Goal: Transaction & Acquisition: Book appointment/travel/reservation

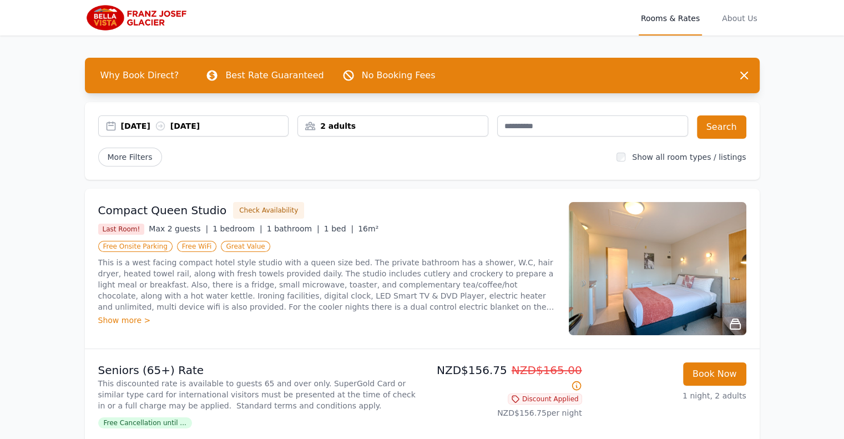
click at [149, 128] on div "[DATE] [DATE]" at bounding box center [205, 125] width 168 height 11
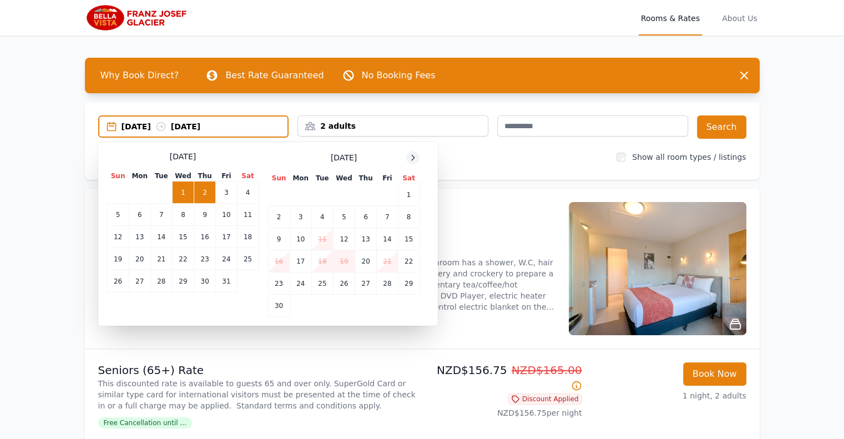
click at [406, 155] on div at bounding box center [412, 157] width 13 height 13
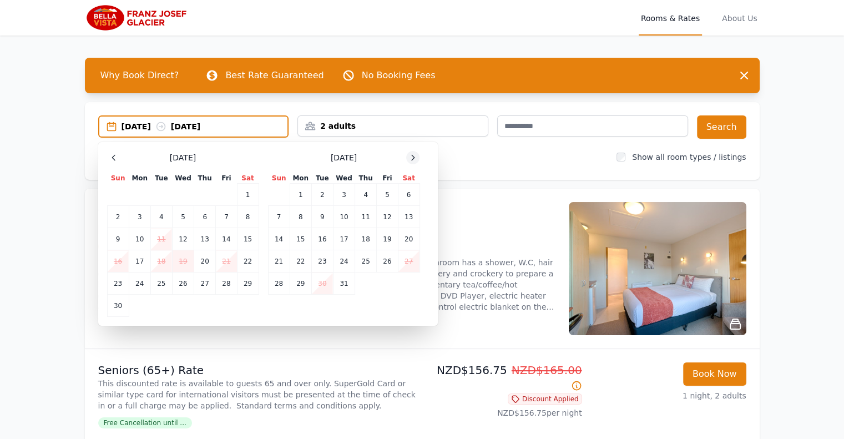
click at [406, 155] on div at bounding box center [412, 157] width 13 height 13
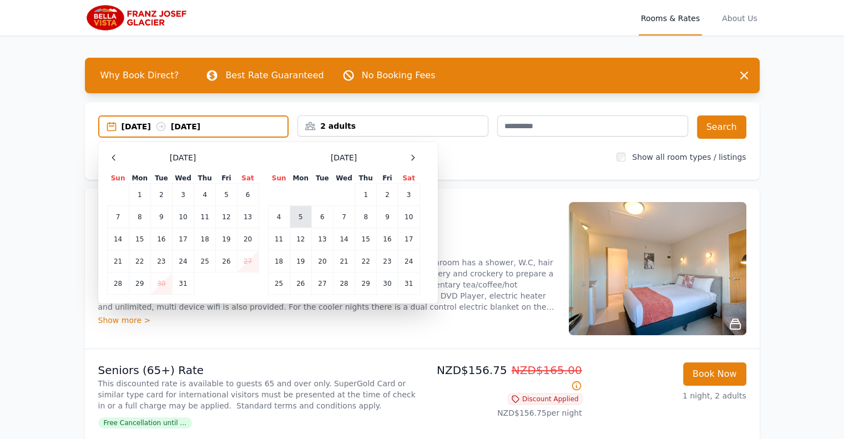
click at [297, 218] on td "5" at bounding box center [301, 217] width 22 height 22
click at [346, 221] on td "7" at bounding box center [344, 217] width 22 height 22
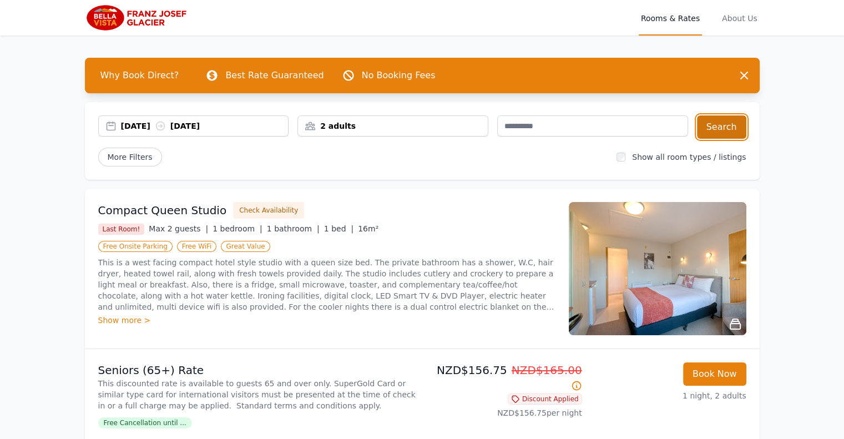
click at [720, 129] on button "Search" at bounding box center [721, 126] width 49 height 23
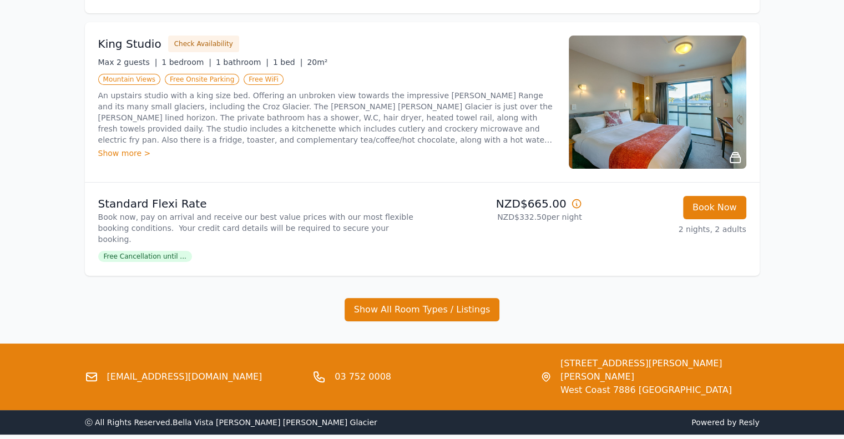
scroll to position [56, 0]
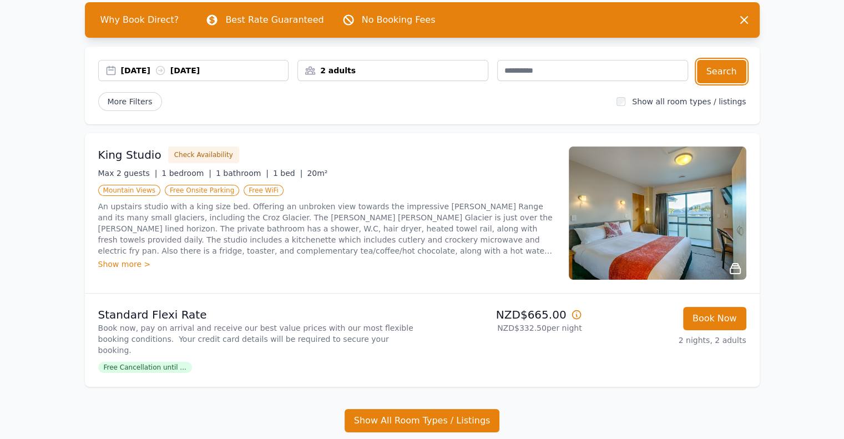
click at [421, 77] on div "2 adults" at bounding box center [392, 70] width 191 height 21
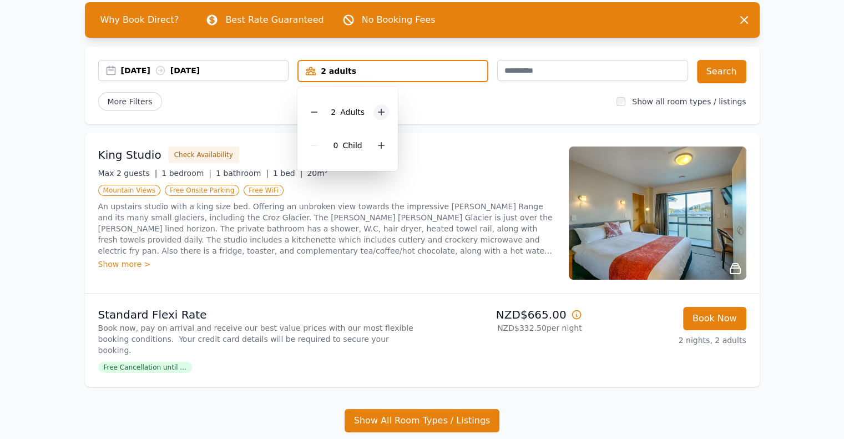
click at [382, 109] on icon at bounding box center [381, 112] width 9 height 9
click at [135, 107] on span "More Filters" at bounding box center [130, 101] width 64 height 19
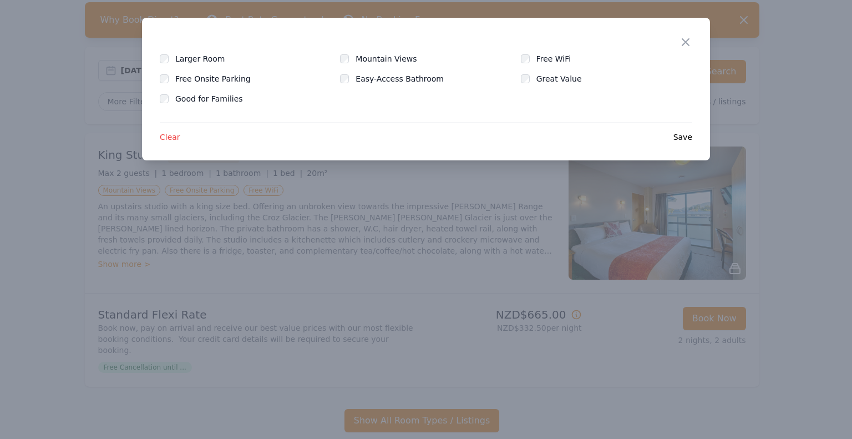
click at [686, 34] on div "Close" at bounding box center [694, 35] width 31 height 35
click at [684, 38] on icon "button" at bounding box center [685, 42] width 13 height 13
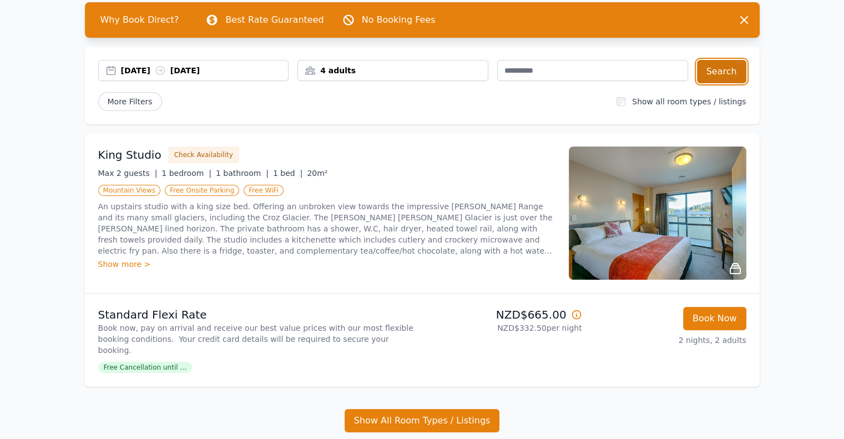
click at [726, 69] on button "Search" at bounding box center [721, 71] width 49 height 23
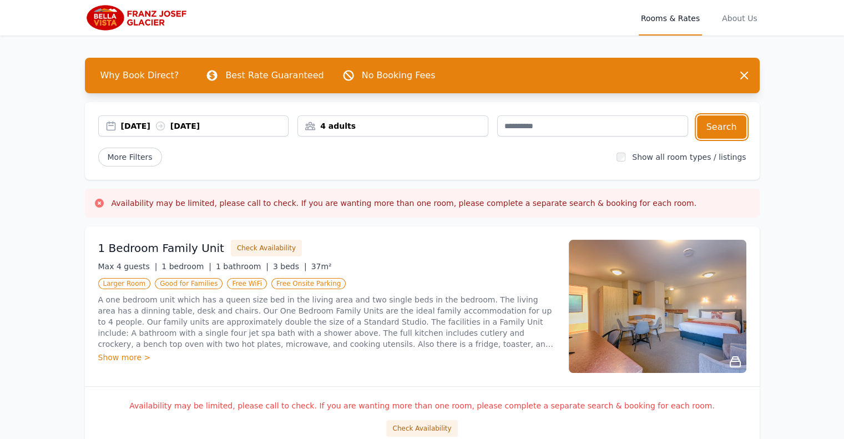
click at [336, 123] on div "4 adults" at bounding box center [393, 125] width 190 height 11
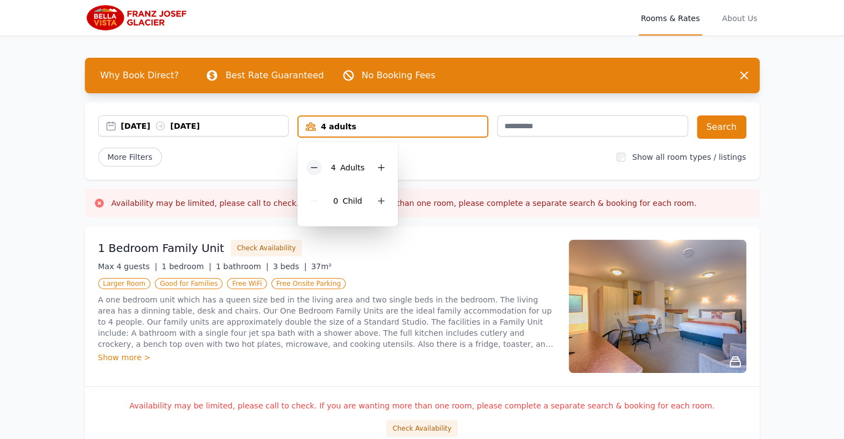
click at [320, 168] on div at bounding box center [314, 168] width 16 height 16
click at [726, 124] on button "Search" at bounding box center [721, 126] width 49 height 23
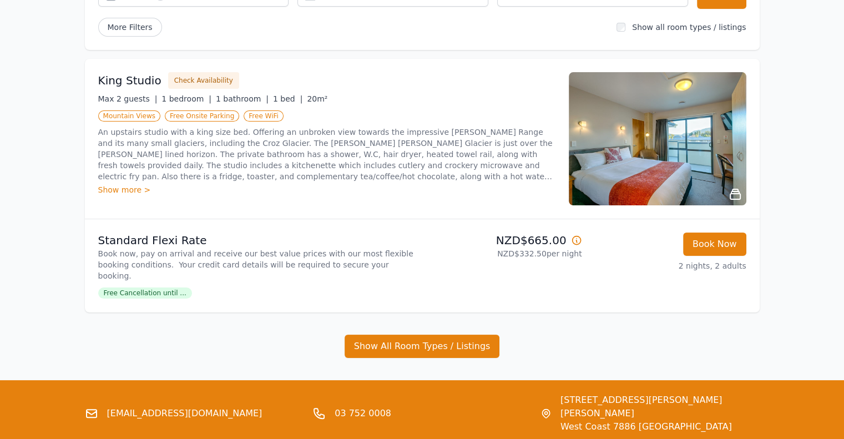
scroll to position [111, 0]
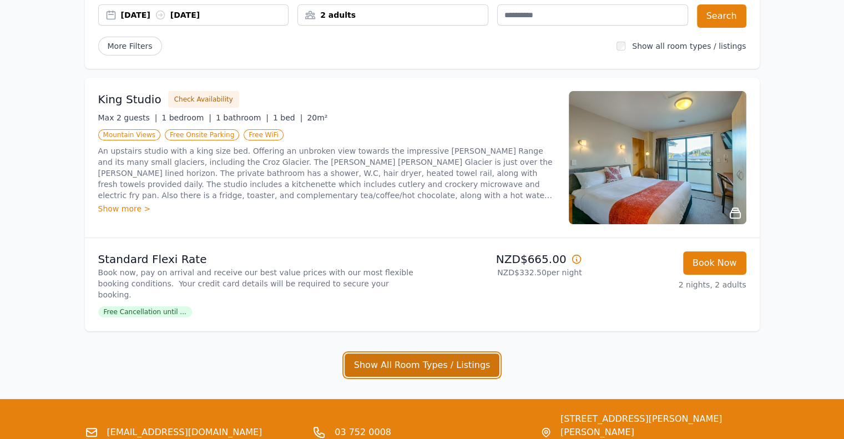
click at [430, 354] on button "Show All Room Types / Listings" at bounding box center [422, 365] width 155 height 23
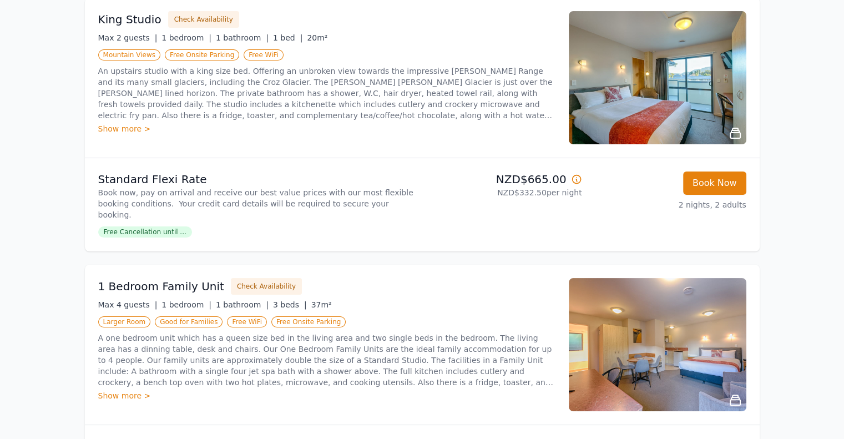
scroll to position [135, 0]
